Goal: Transaction & Acquisition: Purchase product/service

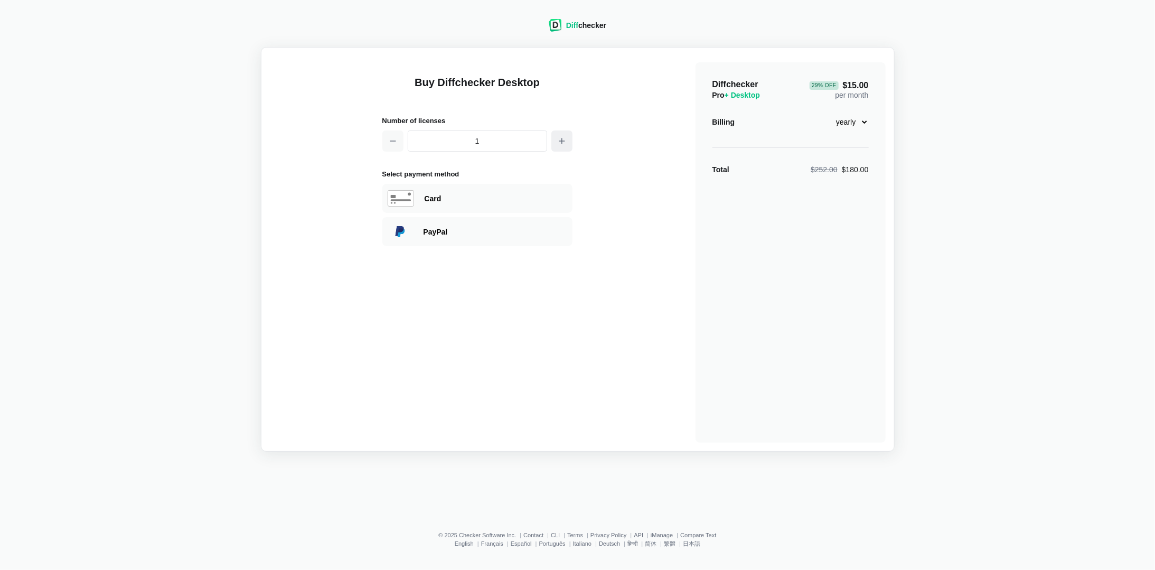
click at [560, 143] on icon "button" at bounding box center [562, 141] width 8 height 8
click at [390, 140] on icon "button" at bounding box center [393, 141] width 8 height 8
click at [556, 135] on button "button" at bounding box center [561, 140] width 21 height 21
click at [391, 131] on button "button" at bounding box center [392, 140] width 21 height 21
click at [856, 123] on select "monthly yearly" at bounding box center [845, 122] width 45 height 18
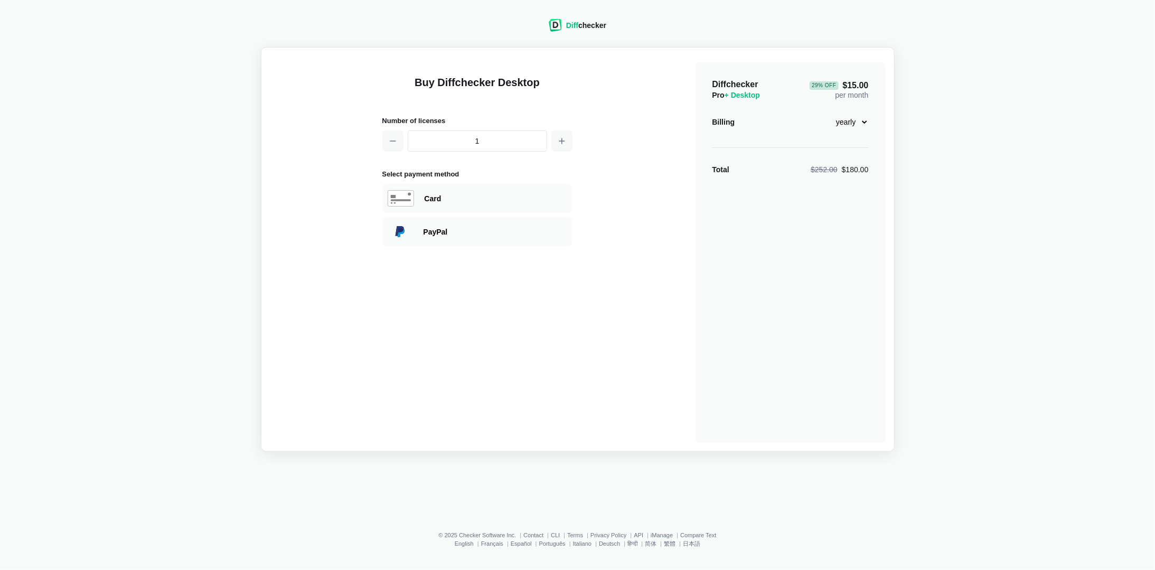
click at [856, 123] on select "monthly yearly" at bounding box center [845, 122] width 45 height 18
click at [560, 140] on icon "button" at bounding box center [562, 141] width 8 height 8
click at [389, 140] on icon "button" at bounding box center [393, 141] width 8 height 8
click at [560, 143] on icon "button" at bounding box center [562, 141] width 8 height 8
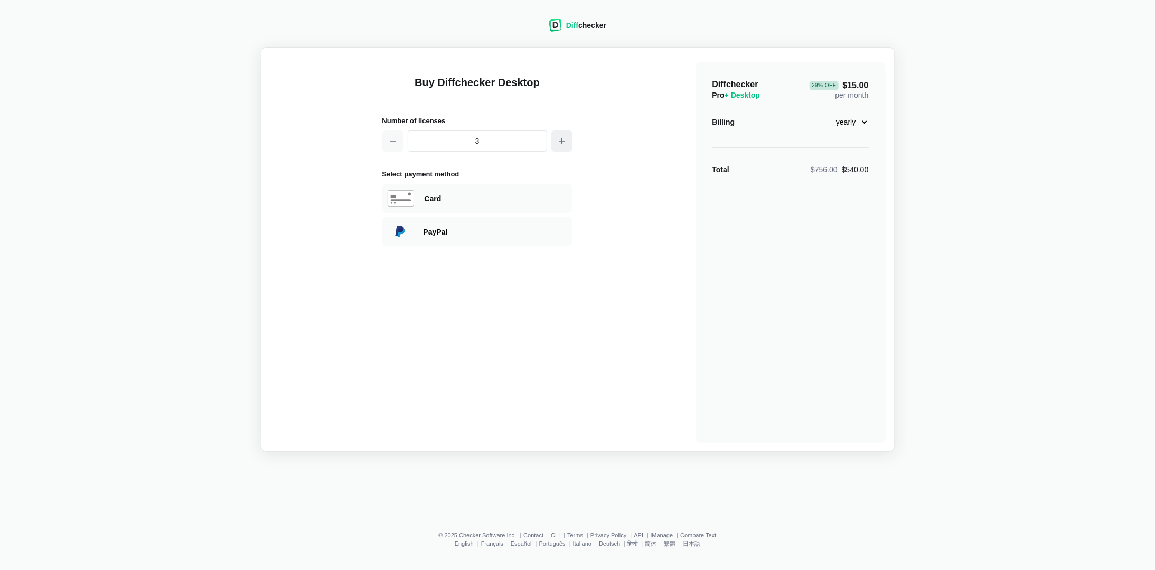
click at [560, 143] on icon "button" at bounding box center [562, 141] width 8 height 8
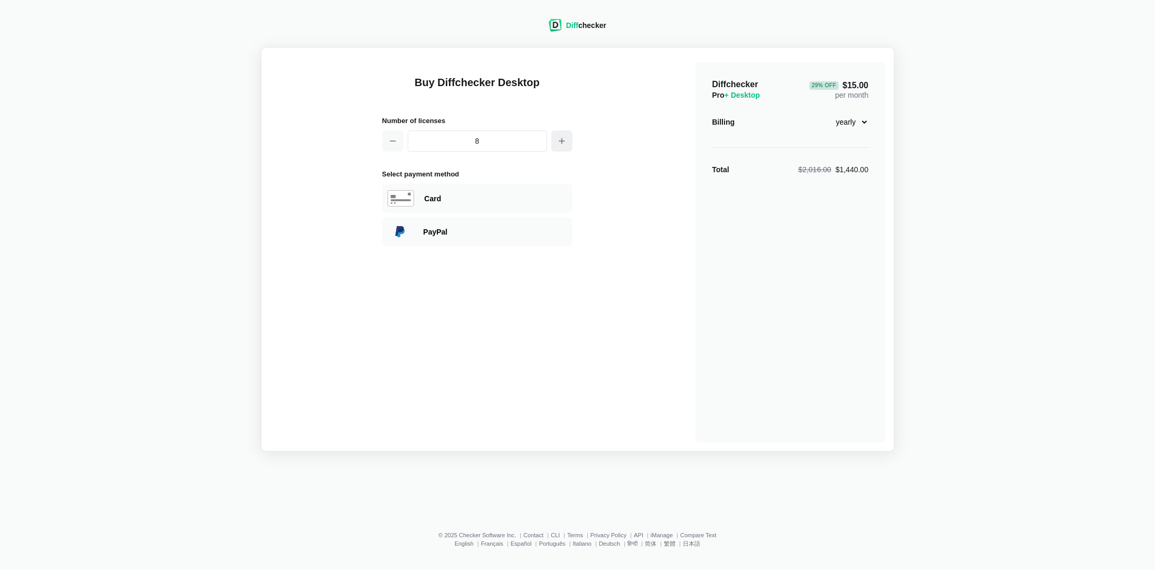
click at [560, 143] on icon "button" at bounding box center [562, 141] width 8 height 8
click at [396, 146] on button "button" at bounding box center [392, 140] width 21 height 21
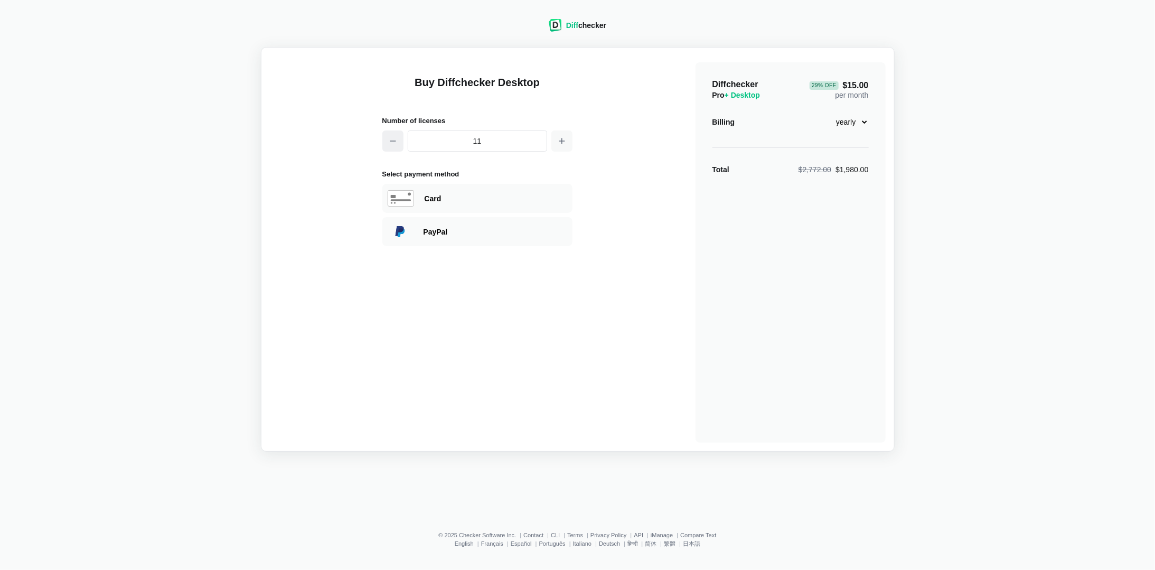
click at [396, 146] on button "button" at bounding box center [392, 140] width 21 height 21
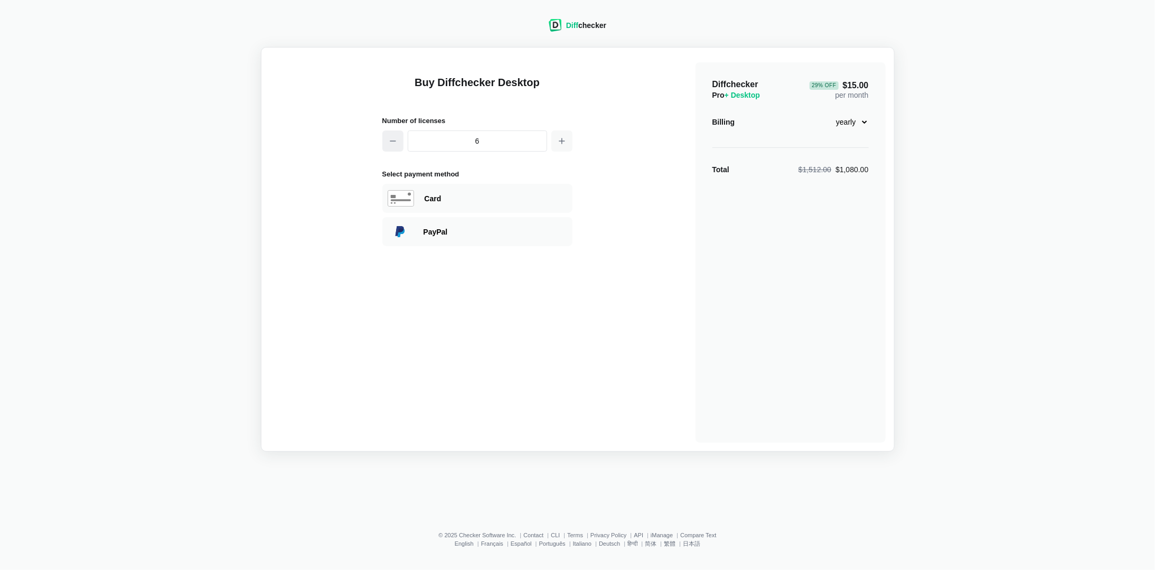
click at [396, 146] on button "button" at bounding box center [392, 140] width 21 height 21
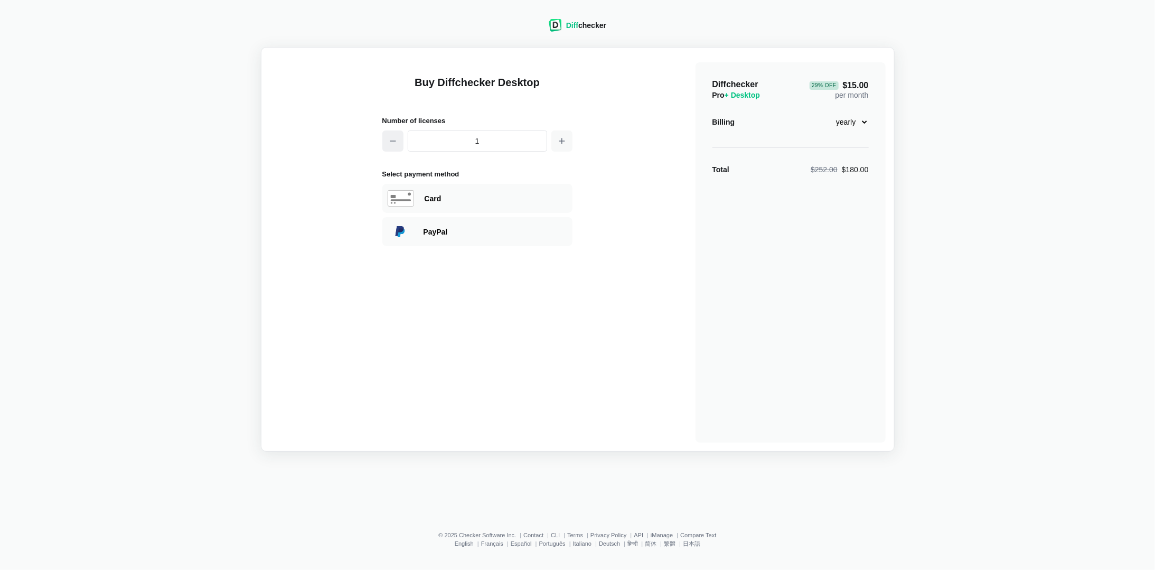
click at [396, 146] on button "button" at bounding box center [392, 140] width 21 height 21
click at [560, 143] on icon "button" at bounding box center [562, 141] width 8 height 8
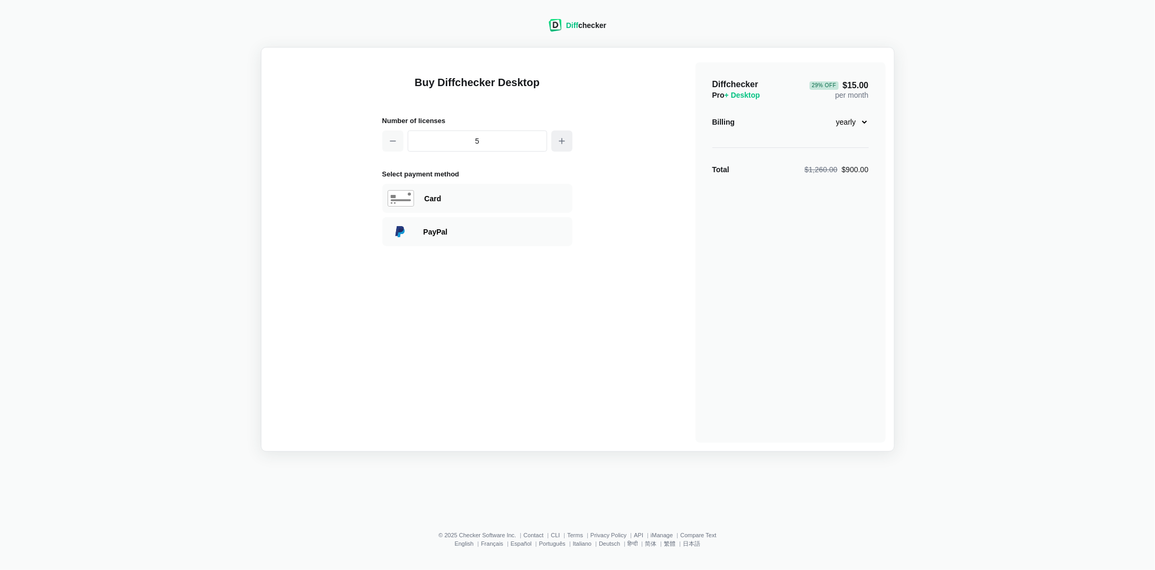
click at [560, 143] on icon "button" at bounding box center [562, 141] width 8 height 8
click at [390, 144] on icon "button" at bounding box center [393, 141] width 8 height 8
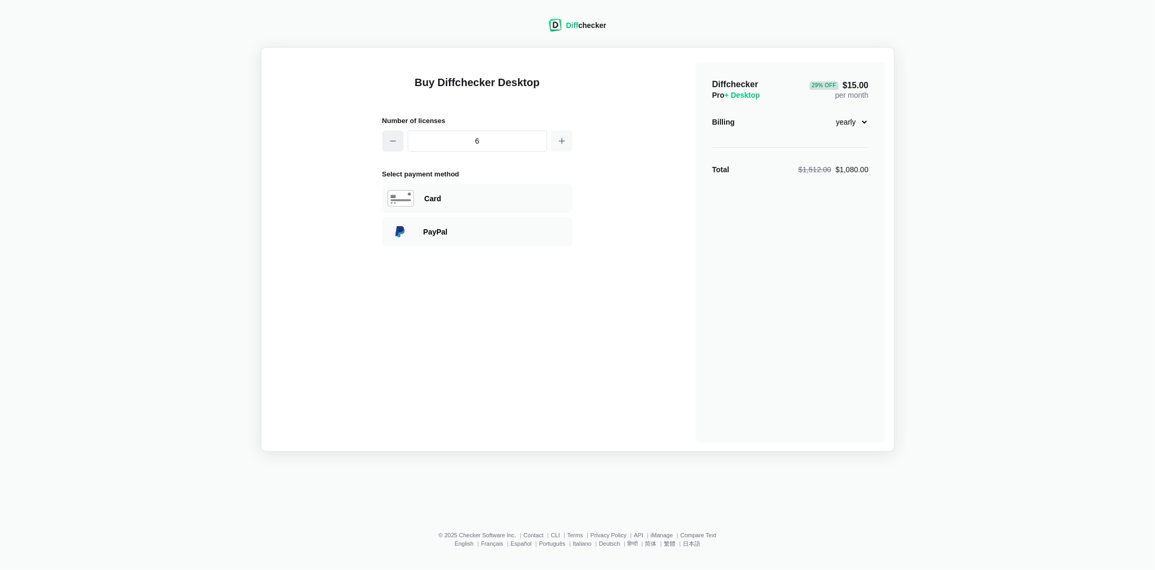
click at [390, 144] on icon "button" at bounding box center [393, 141] width 8 height 8
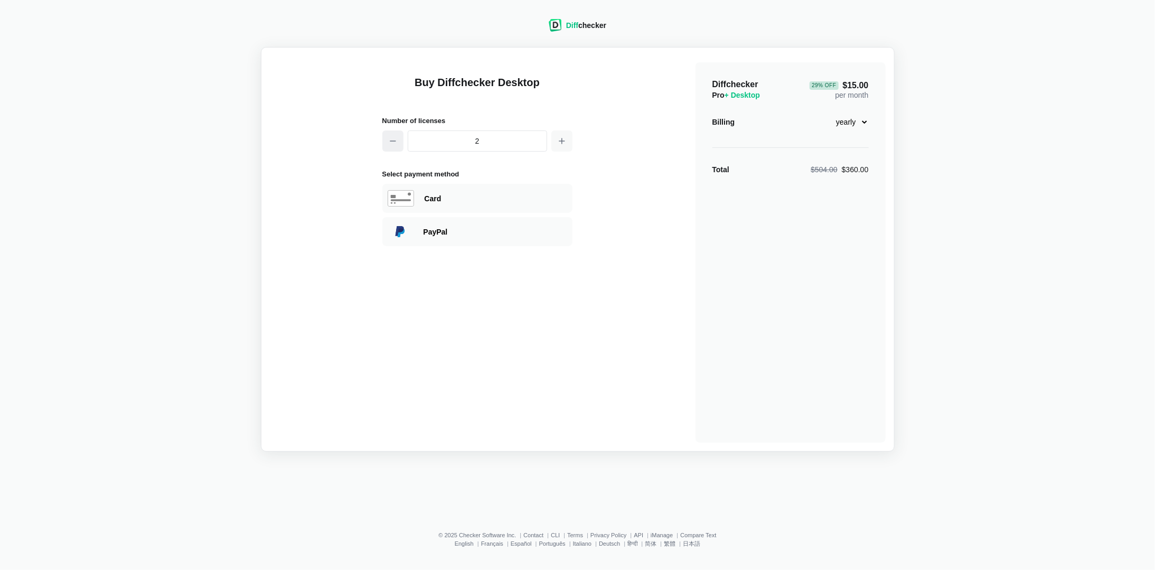
type input "1"
click at [390, 144] on icon "button" at bounding box center [393, 141] width 8 height 8
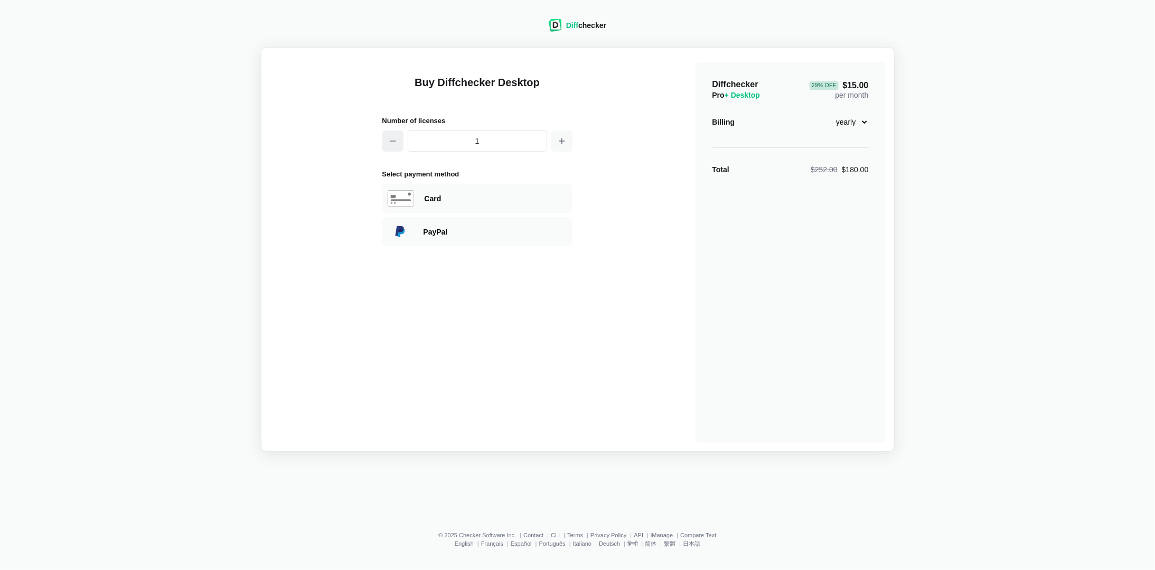
click at [390, 144] on icon "button" at bounding box center [393, 141] width 8 height 8
